Goal: Task Accomplishment & Management: Manage account settings

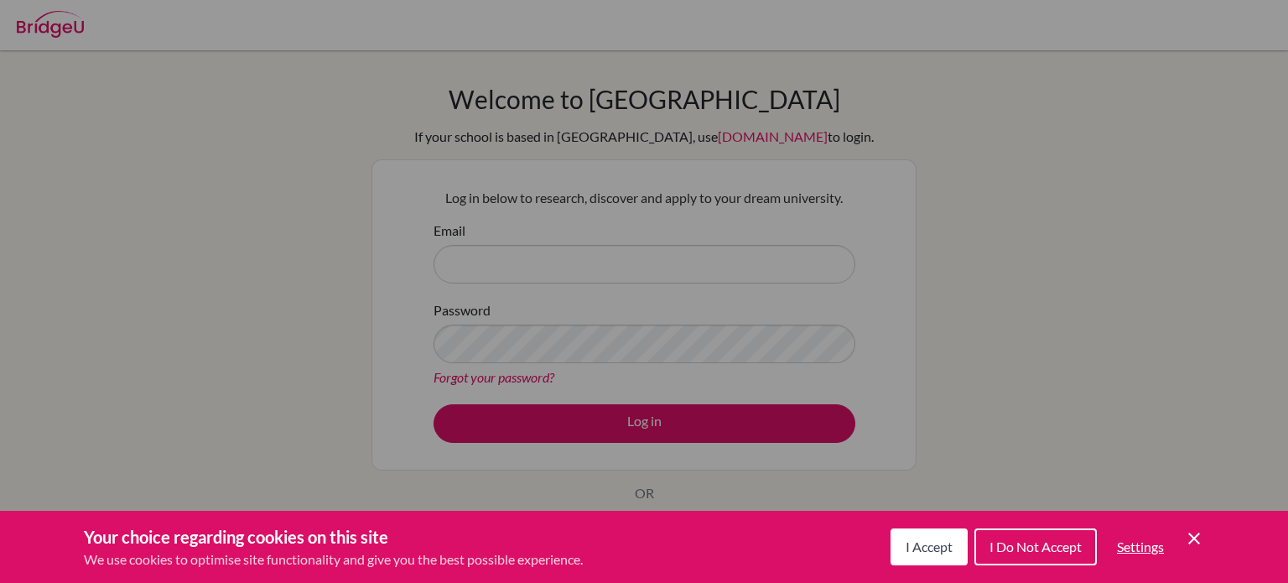
click at [907, 559] on button "I Accept" at bounding box center [928, 546] width 77 height 37
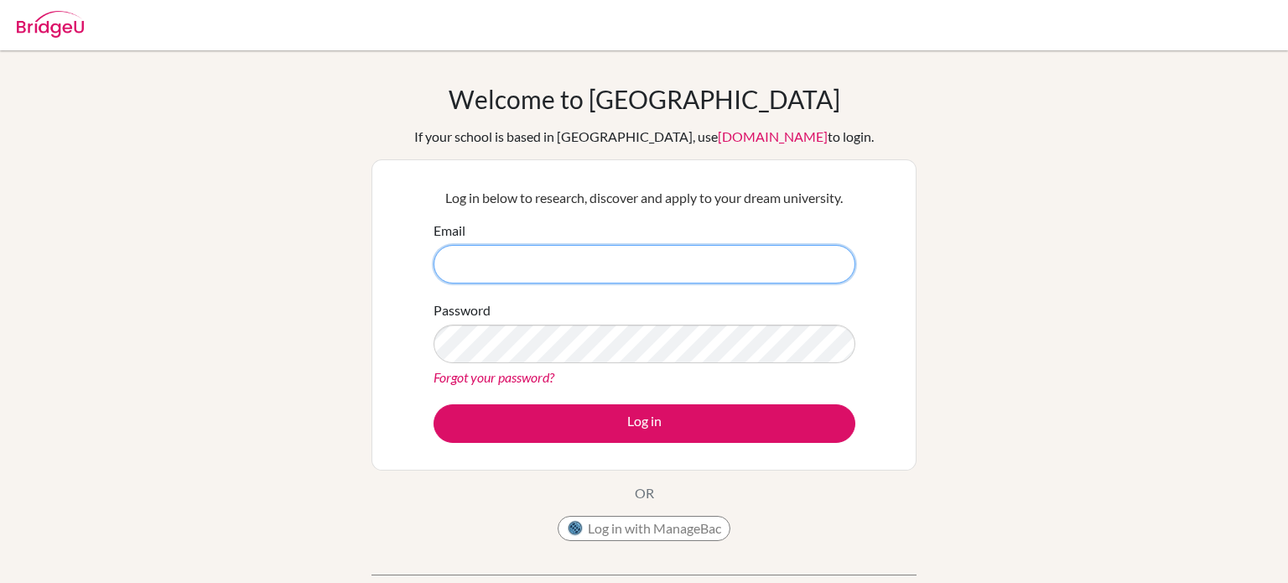
click at [597, 269] on input "Email" at bounding box center [644, 264] width 422 height 39
click at [641, 262] on input "Email" at bounding box center [644, 264] width 422 height 39
type input "[MEDICAL_DATA][EMAIL_ADDRESS][DOMAIN_NAME]"
click at [433, 404] on button "Log in" at bounding box center [644, 423] width 422 height 39
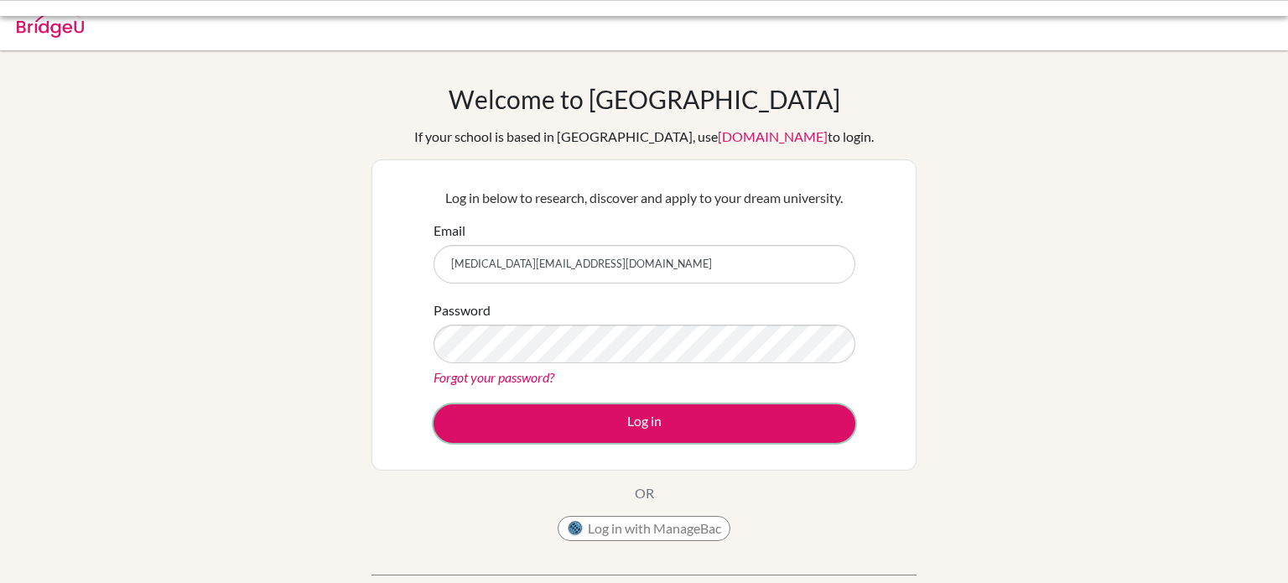
click at [569, 426] on button "Log in" at bounding box center [644, 423] width 422 height 39
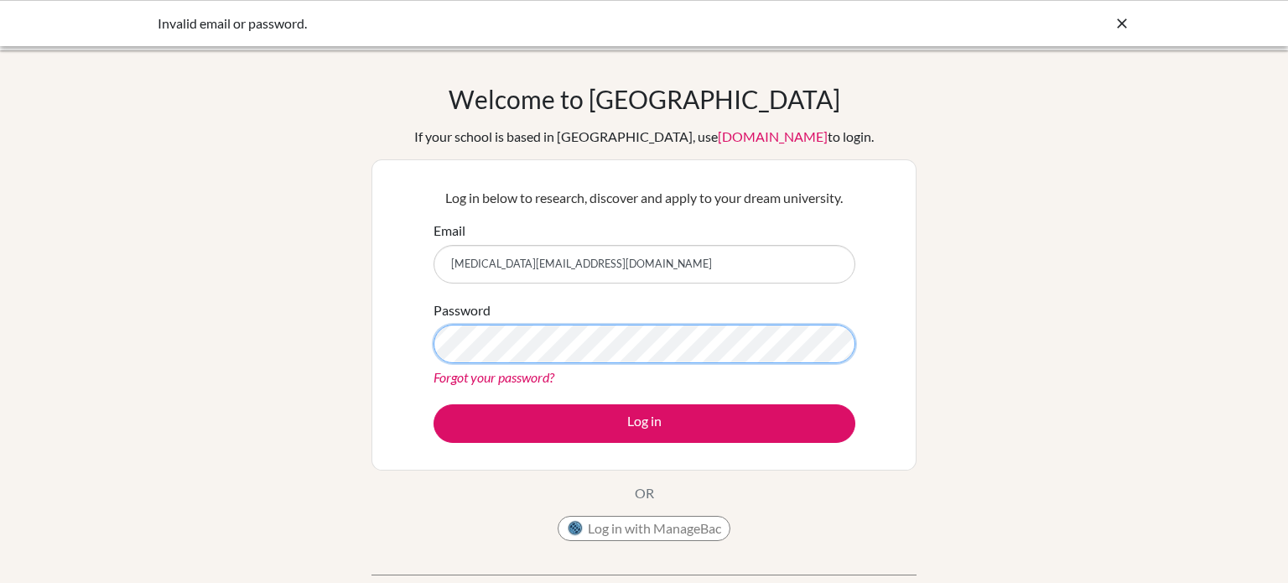
click at [433, 404] on button "Log in" at bounding box center [644, 423] width 422 height 39
click at [464, 377] on link "Forgot your password?" at bounding box center [493, 377] width 121 height 16
click at [525, 376] on link "Forgot your password?" at bounding box center [493, 377] width 121 height 16
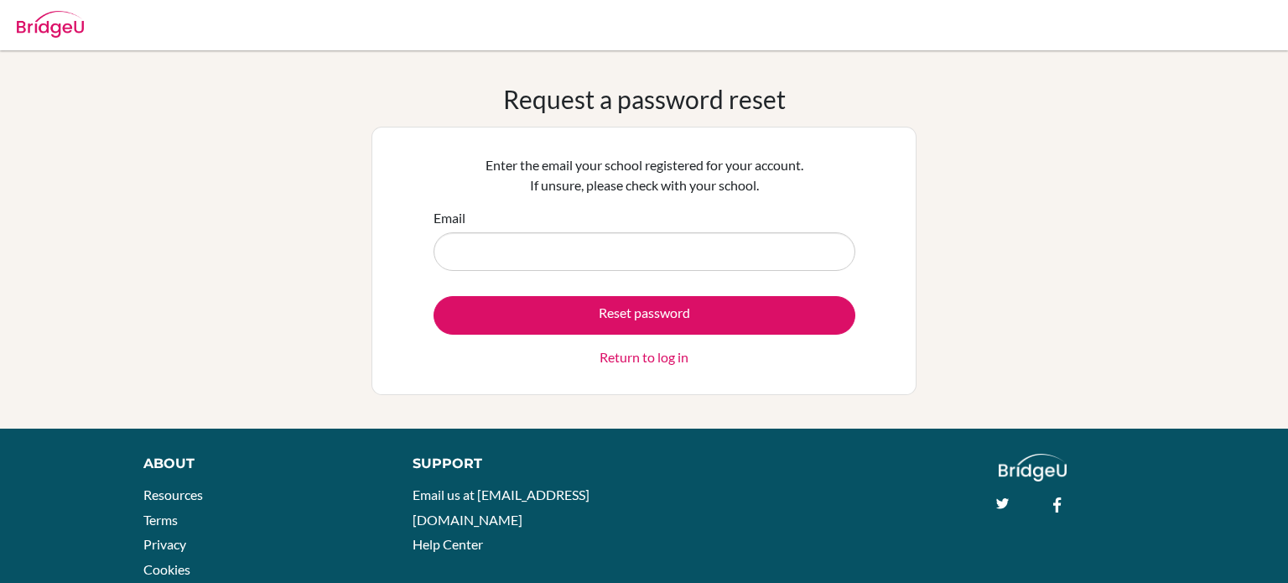
click at [636, 252] on input "Email" at bounding box center [644, 251] width 422 height 39
type input "[MEDICAL_DATA][EMAIL_ADDRESS][DOMAIN_NAME]"
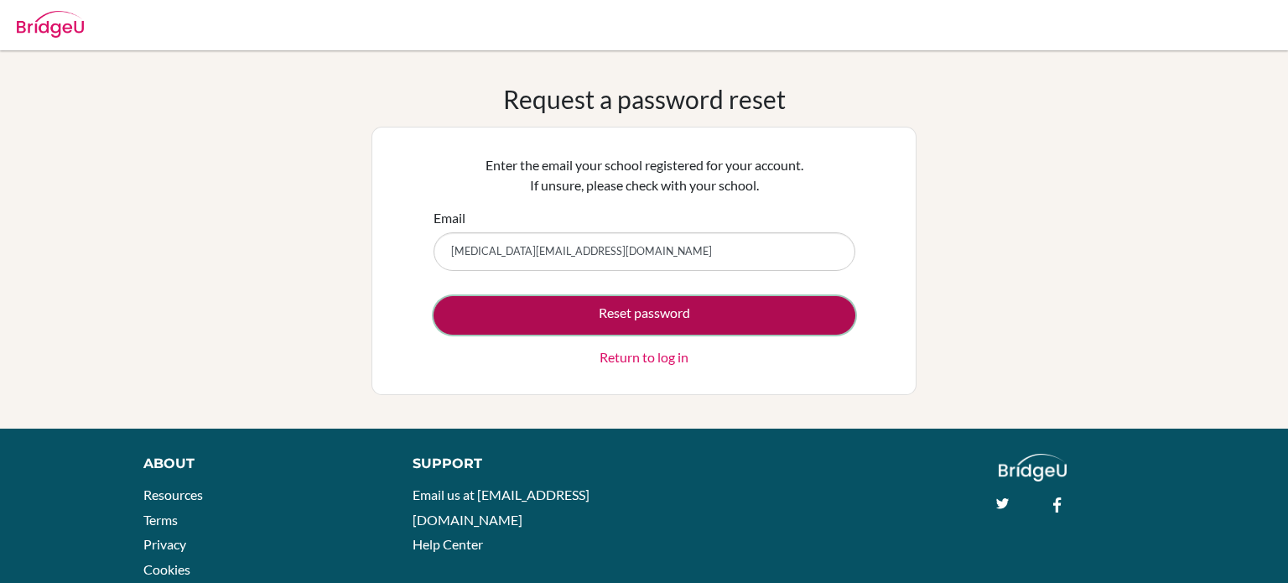
click at [638, 309] on button "Reset password" at bounding box center [644, 315] width 422 height 39
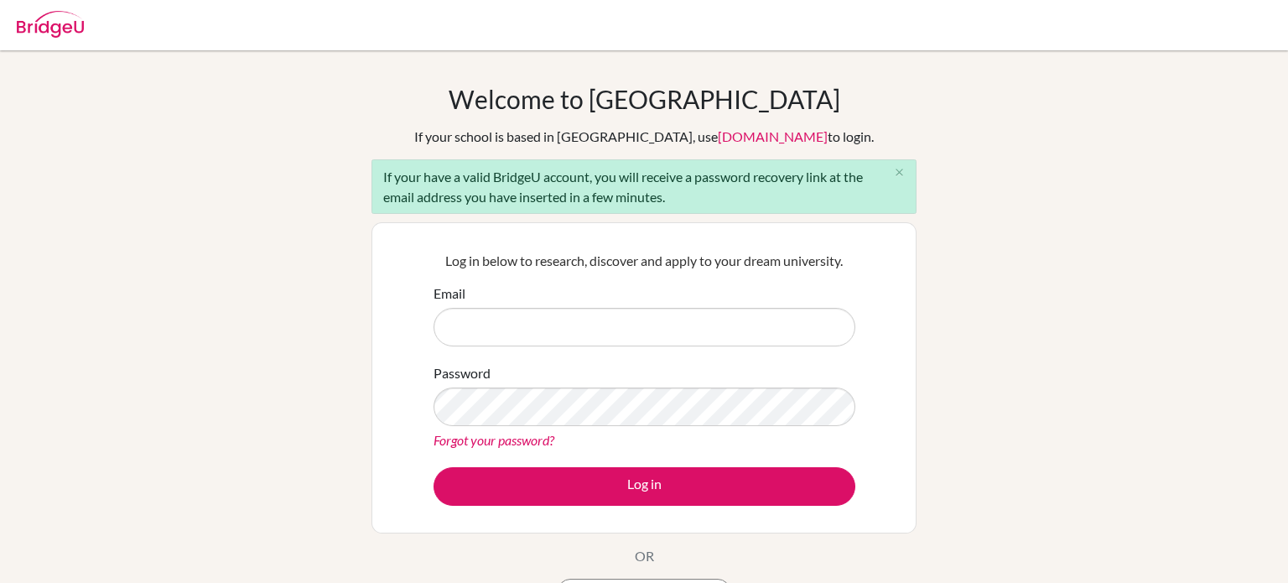
click at [595, 338] on input "Email" at bounding box center [644, 327] width 422 height 39
type input "[MEDICAL_DATA][EMAIL_ADDRESS][DOMAIN_NAME]"
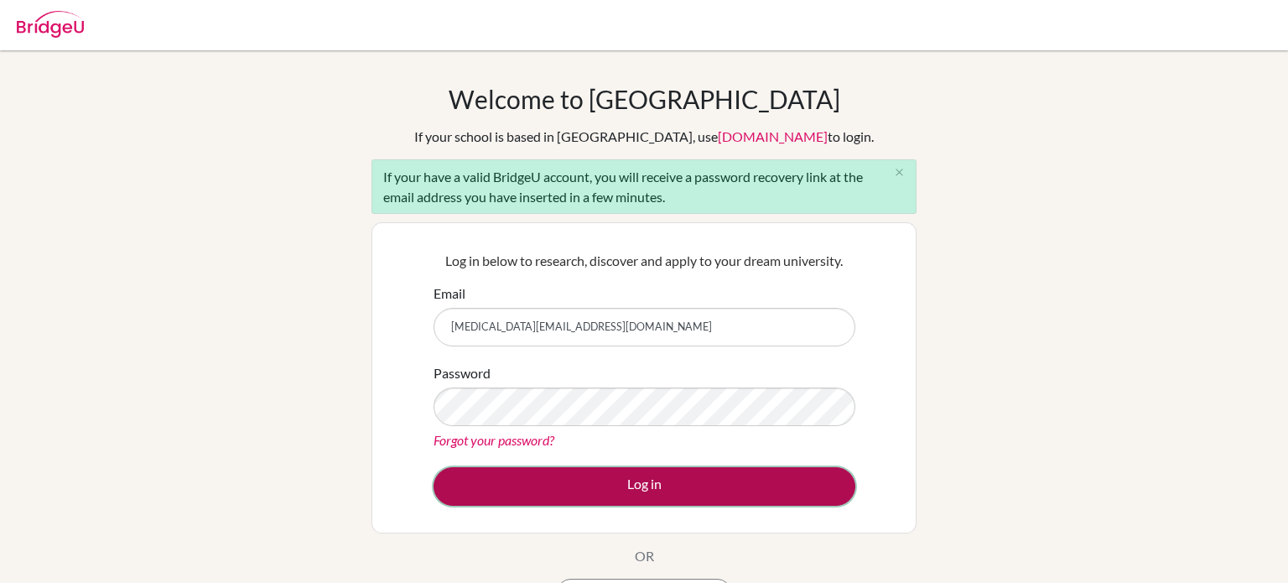
click at [549, 484] on button "Log in" at bounding box center [644, 486] width 422 height 39
